Goal: Task Accomplishment & Management: Manage account settings

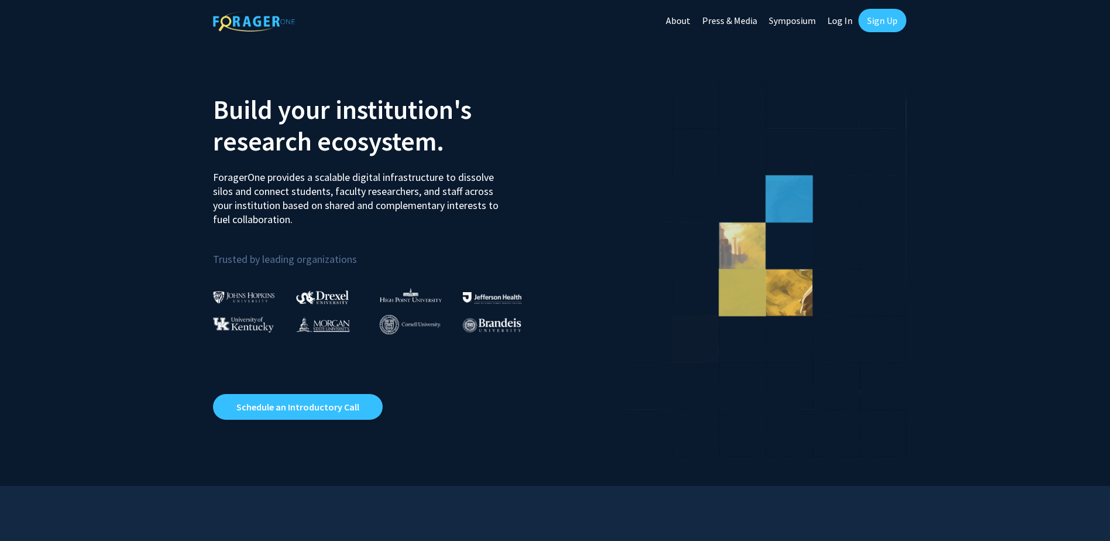
click at [843, 21] on link "Log In" at bounding box center [840, 20] width 37 height 41
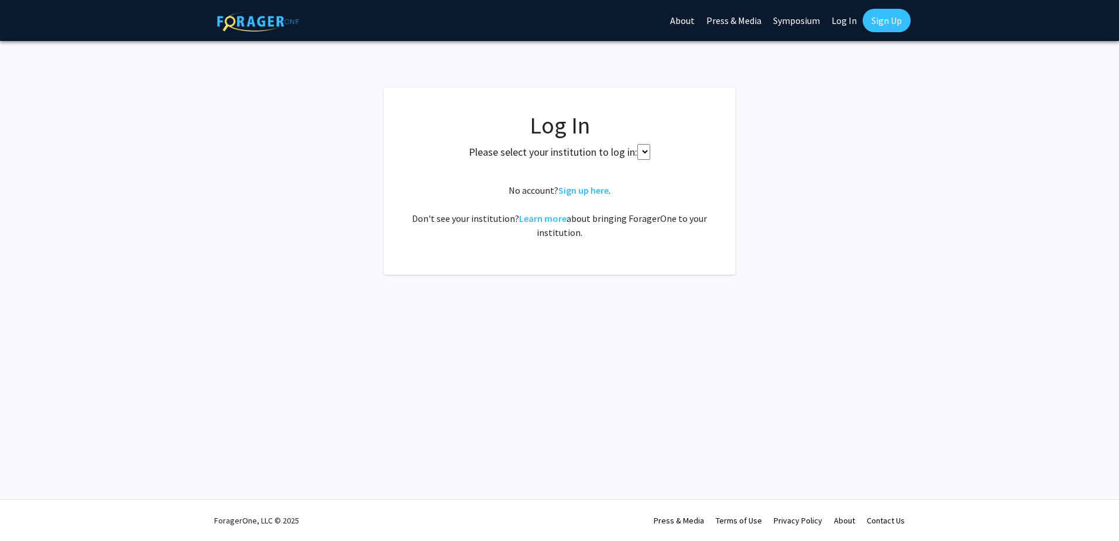
select select
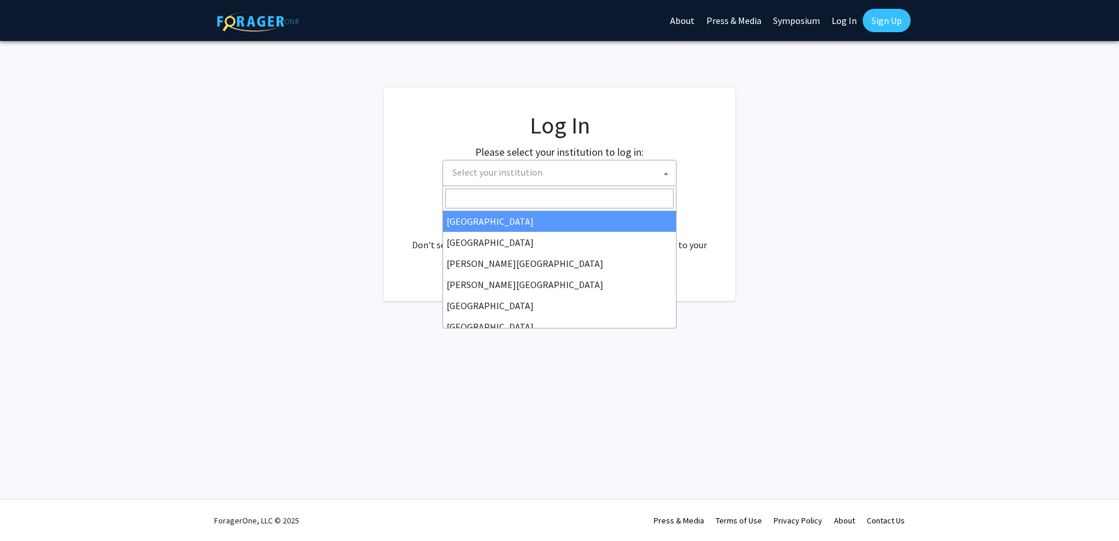
click at [580, 164] on span "Select your institution" at bounding box center [562, 172] width 228 height 24
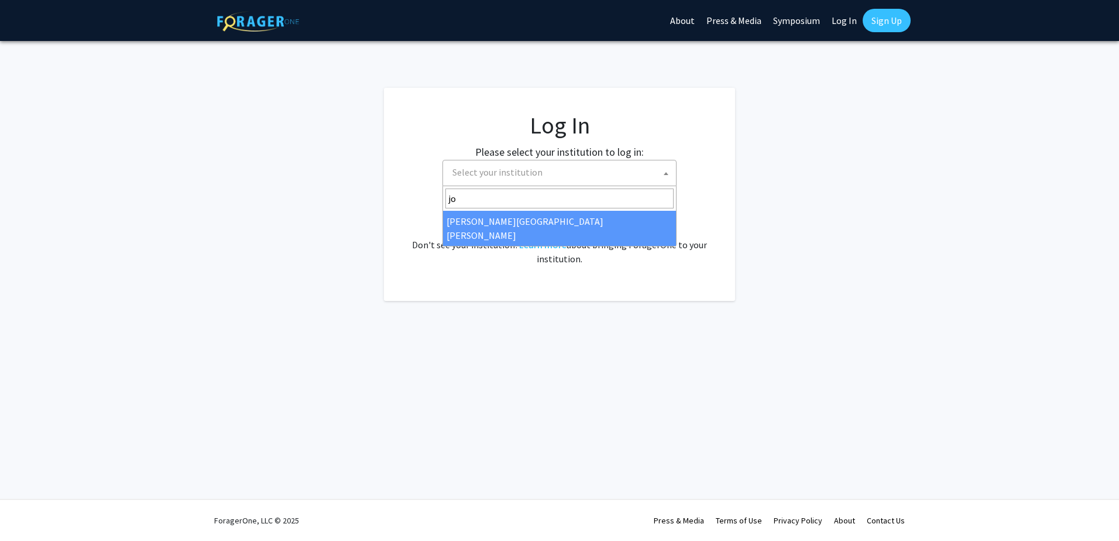
type input "joh"
select select "1"
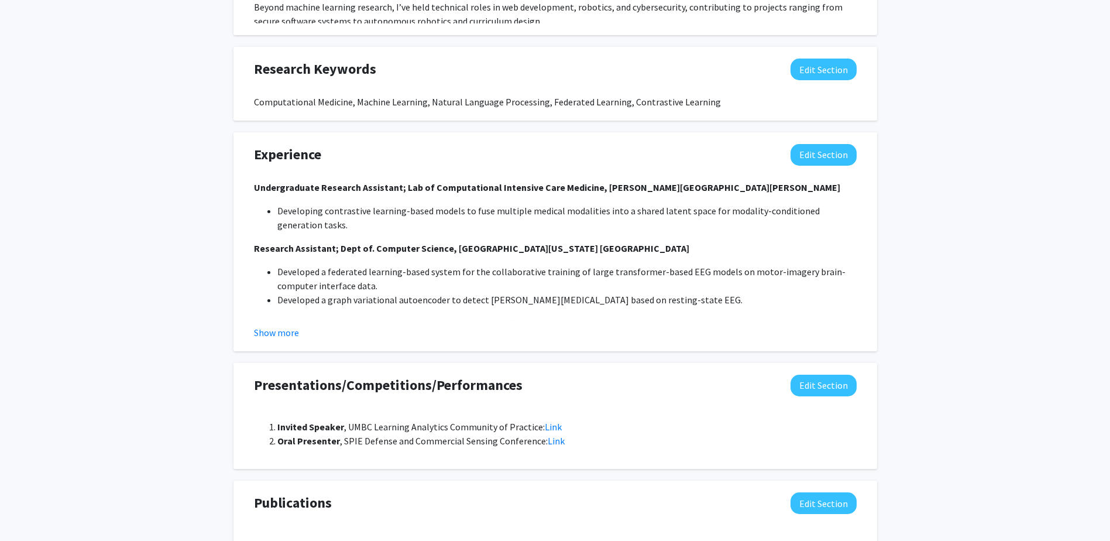
scroll to position [766, 0]
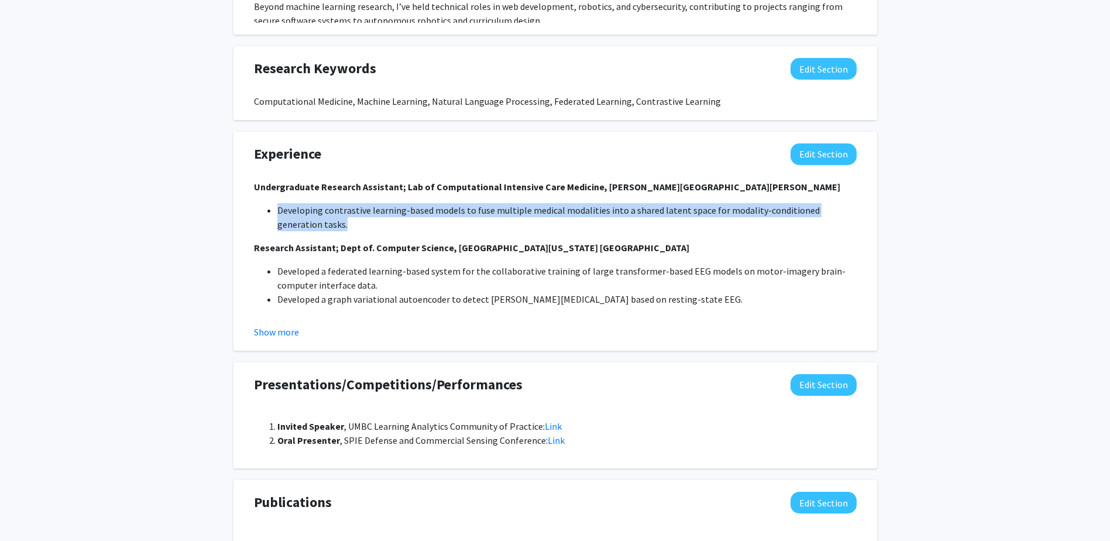
drag, startPoint x: 341, startPoint y: 231, endPoint x: 236, endPoint y: 212, distance: 106.4
click at [236, 212] on div "Experience Edit Section Undergraduate Research Assistant; Lab of Computational …" at bounding box center [556, 241] width 644 height 219
copy li "Developing contrastive learning-based models to fuse multiple medical modalitie…"
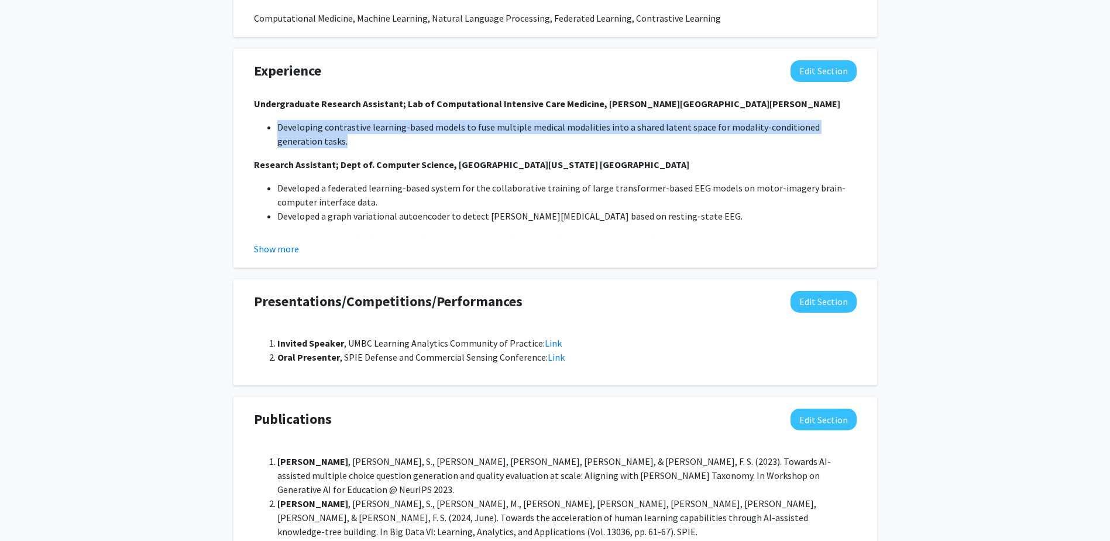
scroll to position [850, 0]
click at [277, 252] on button "Show more" at bounding box center [276, 248] width 45 height 14
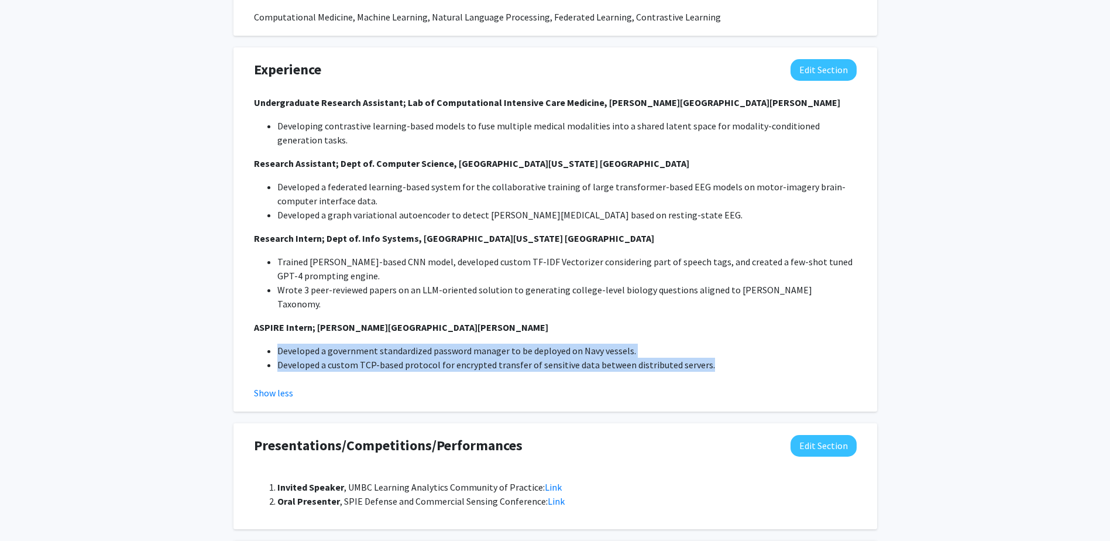
drag, startPoint x: 268, startPoint y: 341, endPoint x: 719, endPoint y: 353, distance: 451.4
click at [719, 353] on ul "Developed a government standardized password manager to be deployed on Navy ves…" at bounding box center [555, 358] width 603 height 28
copy ul "Developed a government standardized password manager to be deployed on Navy ves…"
